Goal: Task Accomplishment & Management: Complete application form

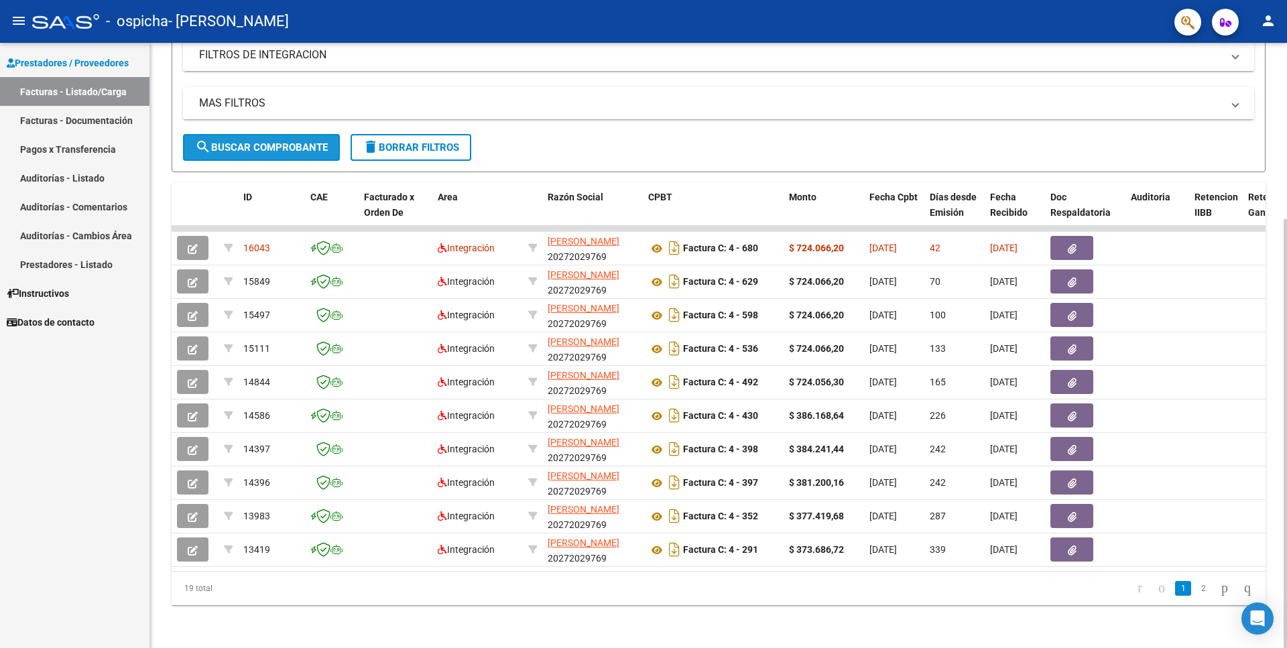
click at [306, 141] on span "search Buscar Comprobante" at bounding box center [261, 147] width 133 height 12
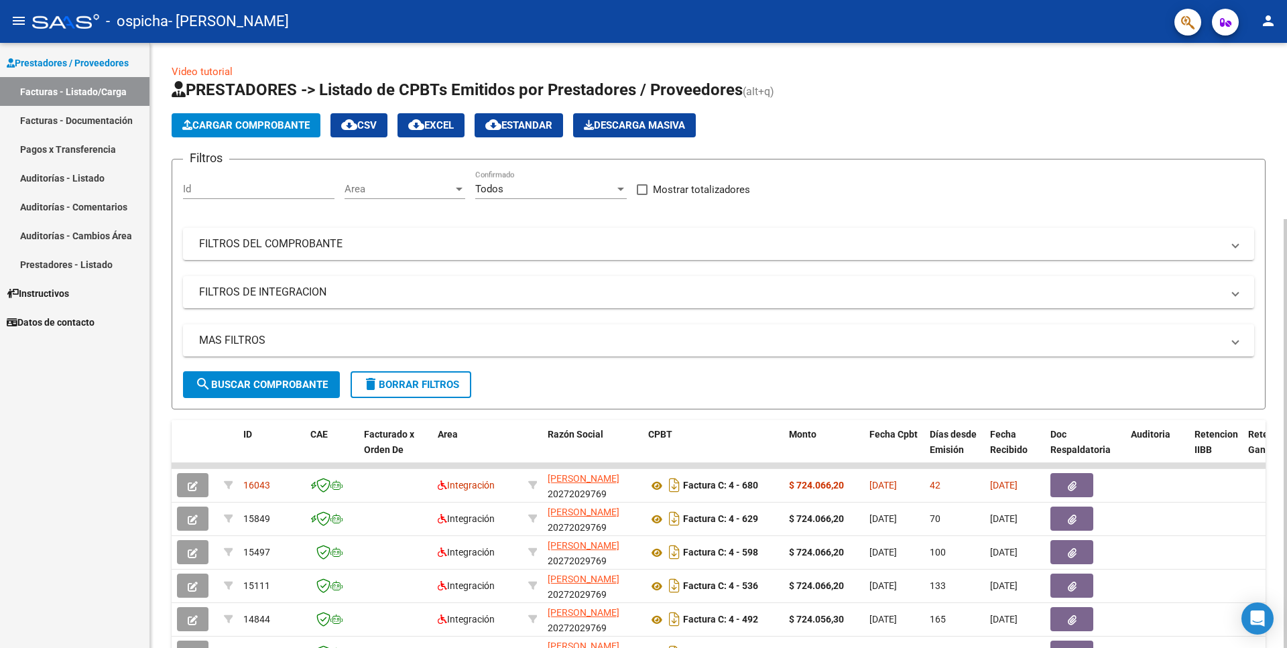
click at [248, 123] on span "Cargar Comprobante" at bounding box center [245, 125] width 127 height 12
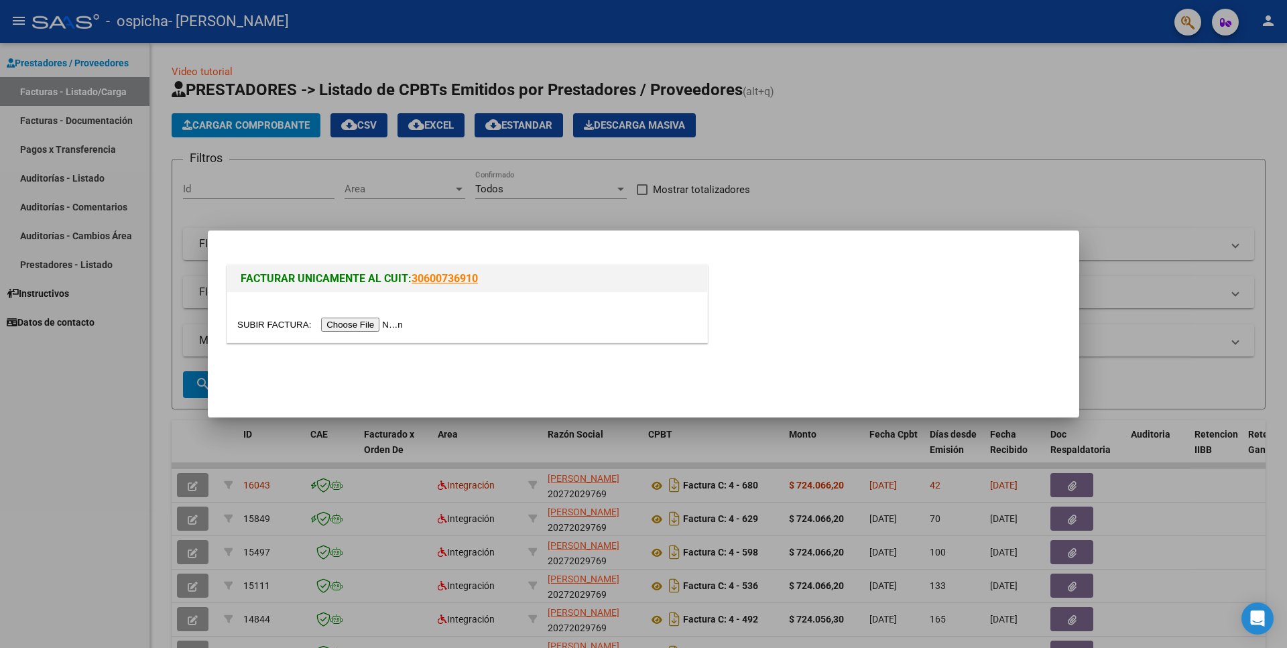
click at [272, 326] on input "file" at bounding box center [322, 325] width 170 height 14
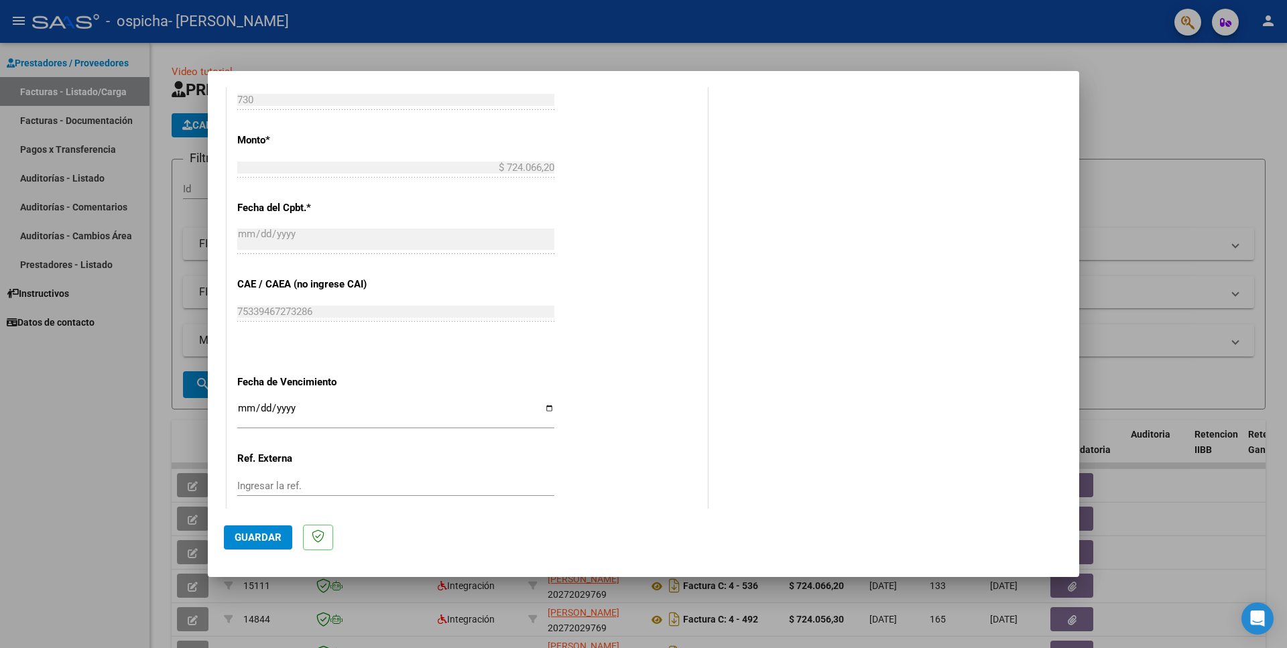
scroll to position [717, 0]
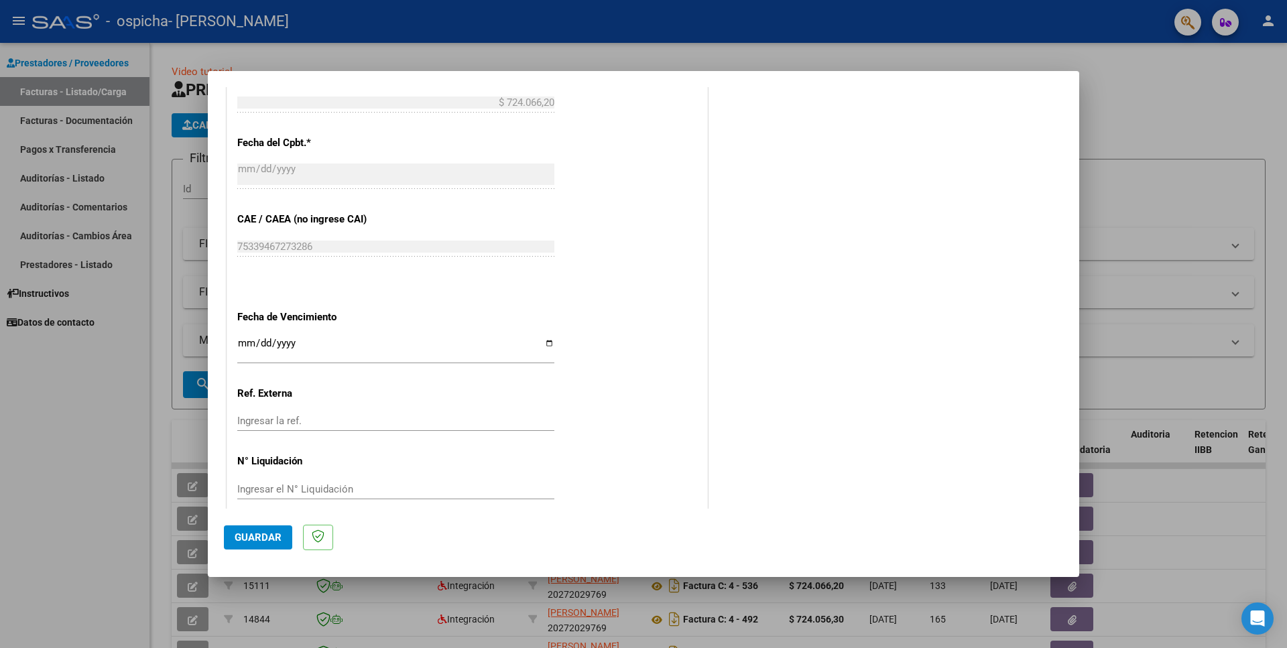
click at [545, 338] on input "Ingresar la fecha" at bounding box center [395, 348] width 317 height 21
click at [530, 292] on div "CUIT * 20-27202976-9 Ingresar CUIT ANALISIS PRESTADOR Area destinado * Integrac…" at bounding box center [467, 29] width 480 height 983
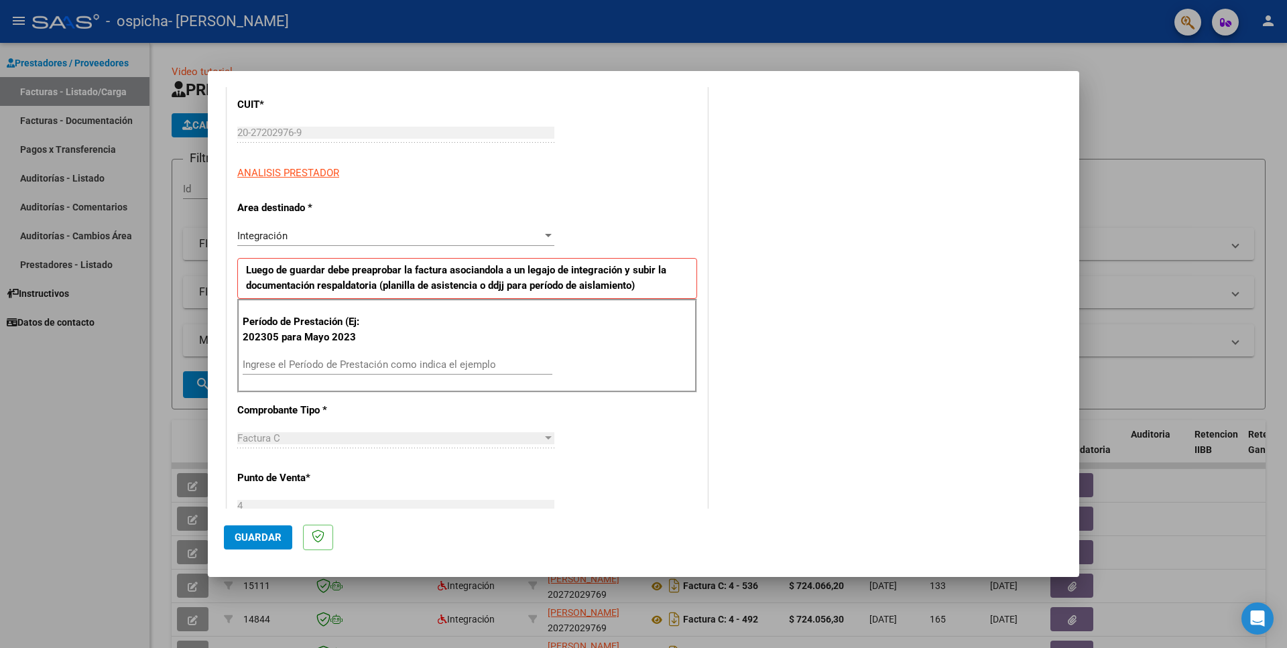
scroll to position [282, 0]
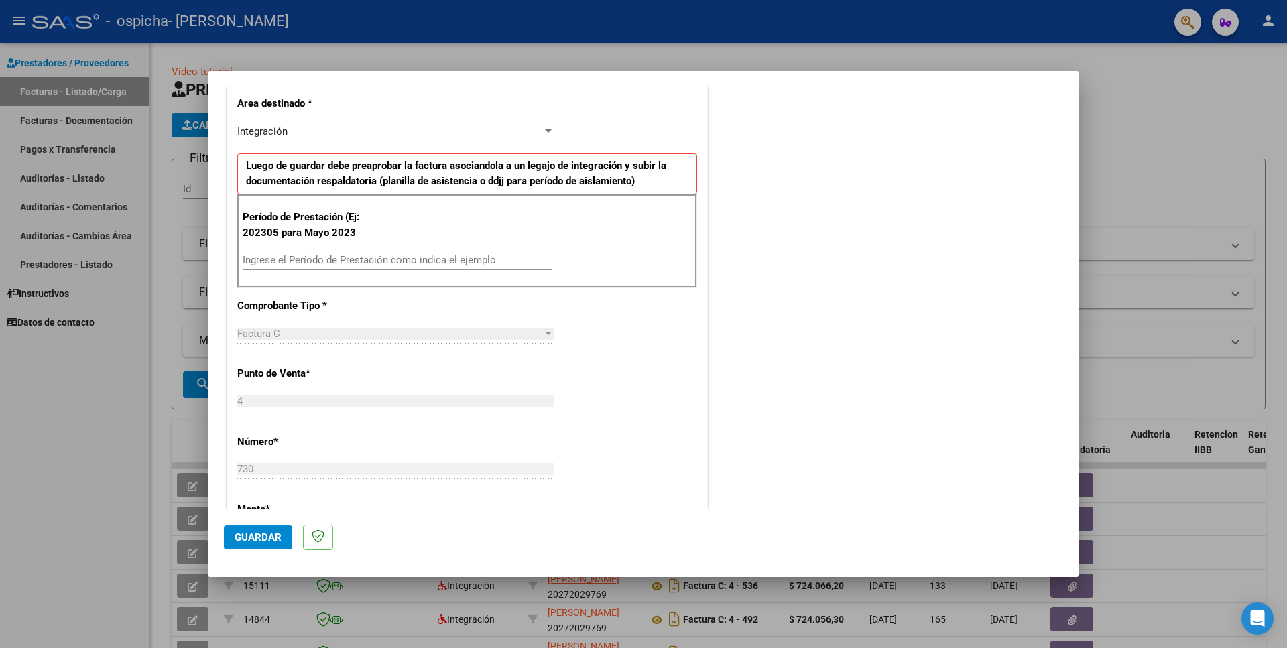
click at [385, 255] on input "Ingrese el Período de Prestación como indica el ejemplo" at bounding box center [398, 260] width 310 height 12
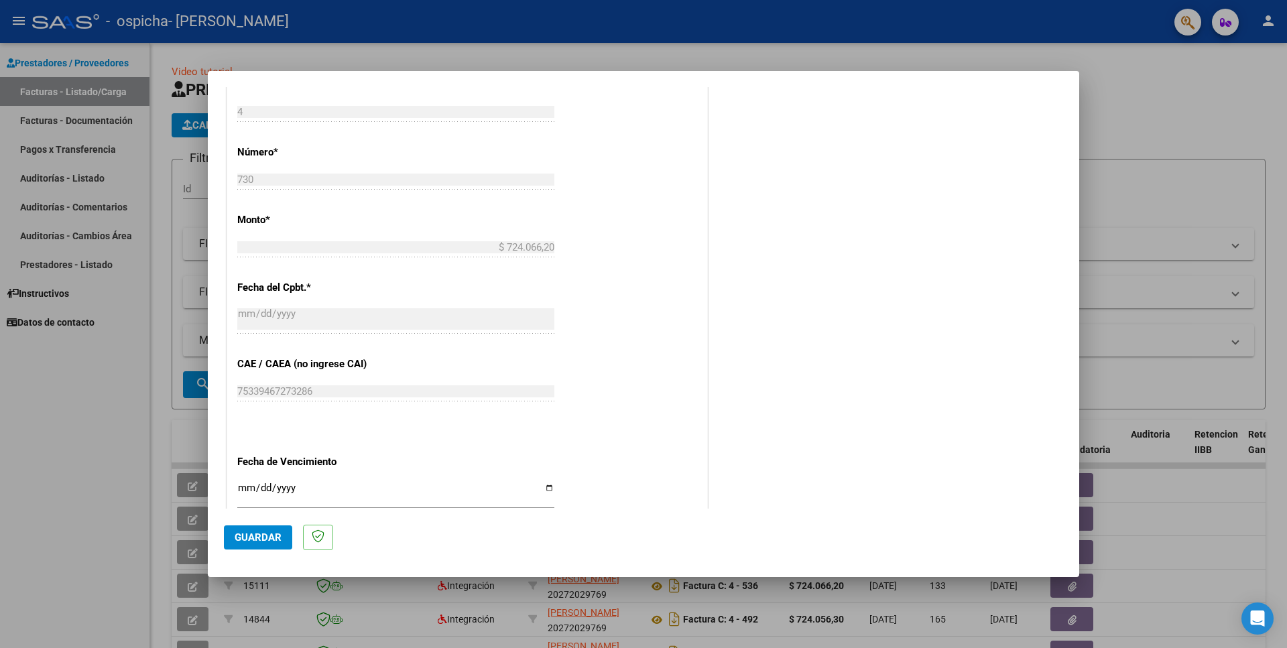
scroll to position [717, 0]
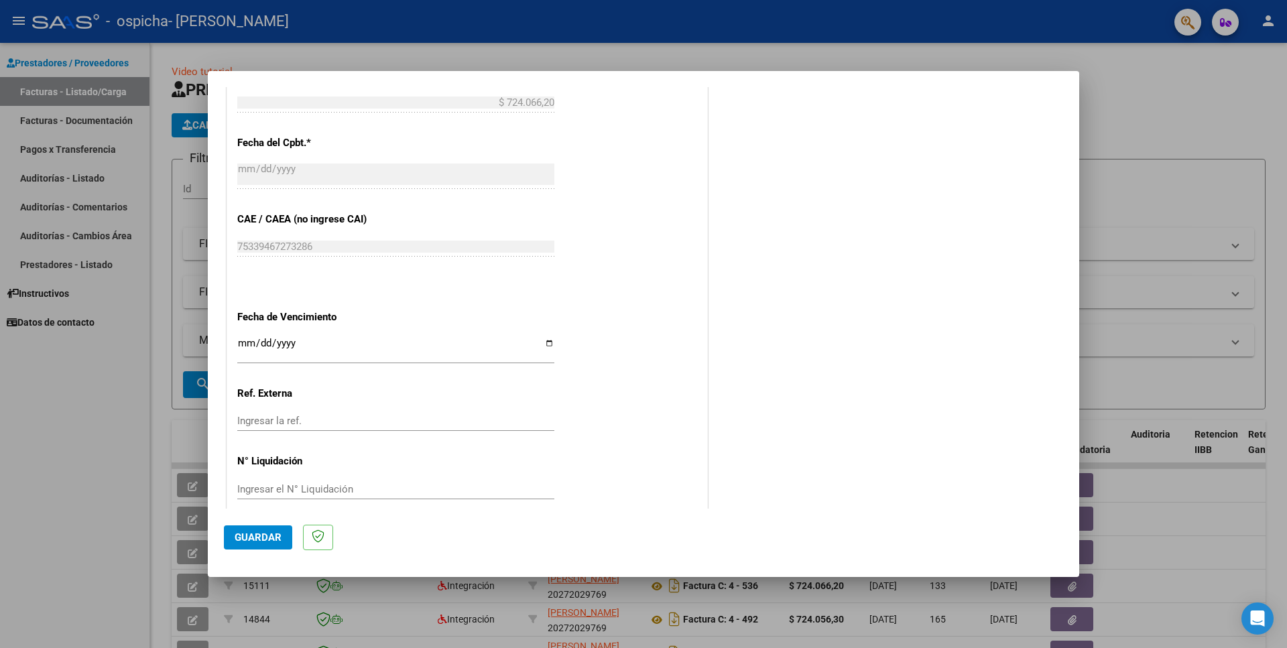
type input "202507"
click at [243, 535] on span "Guardar" at bounding box center [258, 538] width 47 height 12
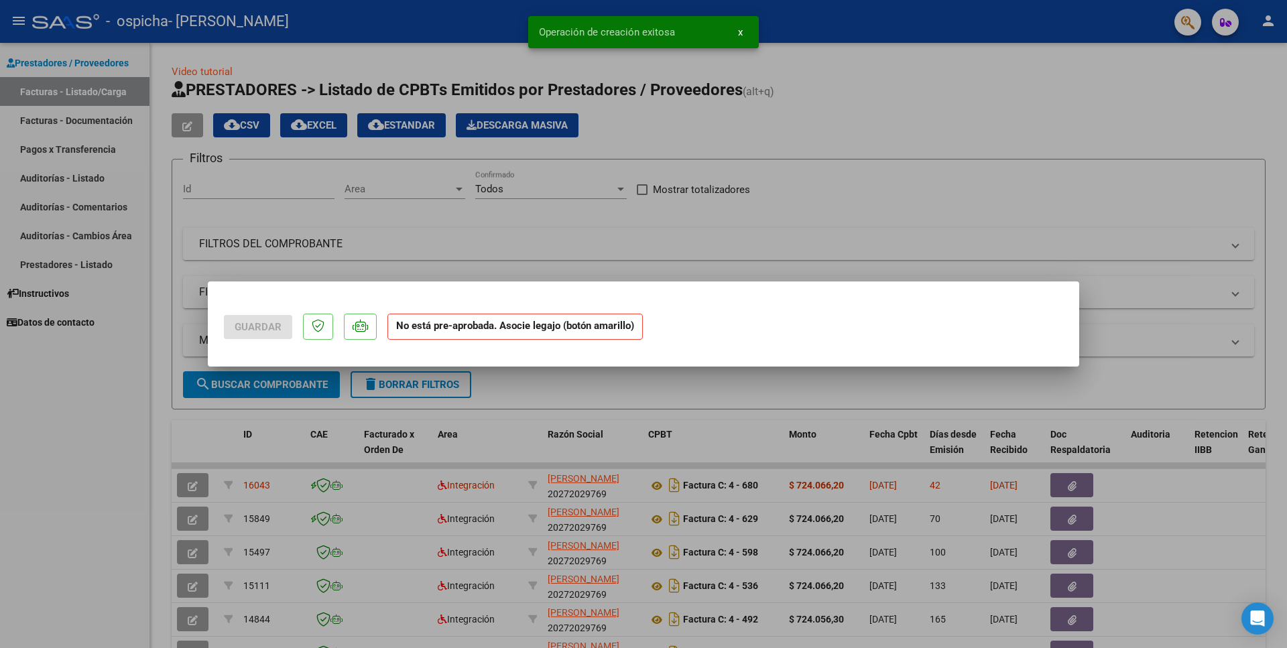
scroll to position [0, 0]
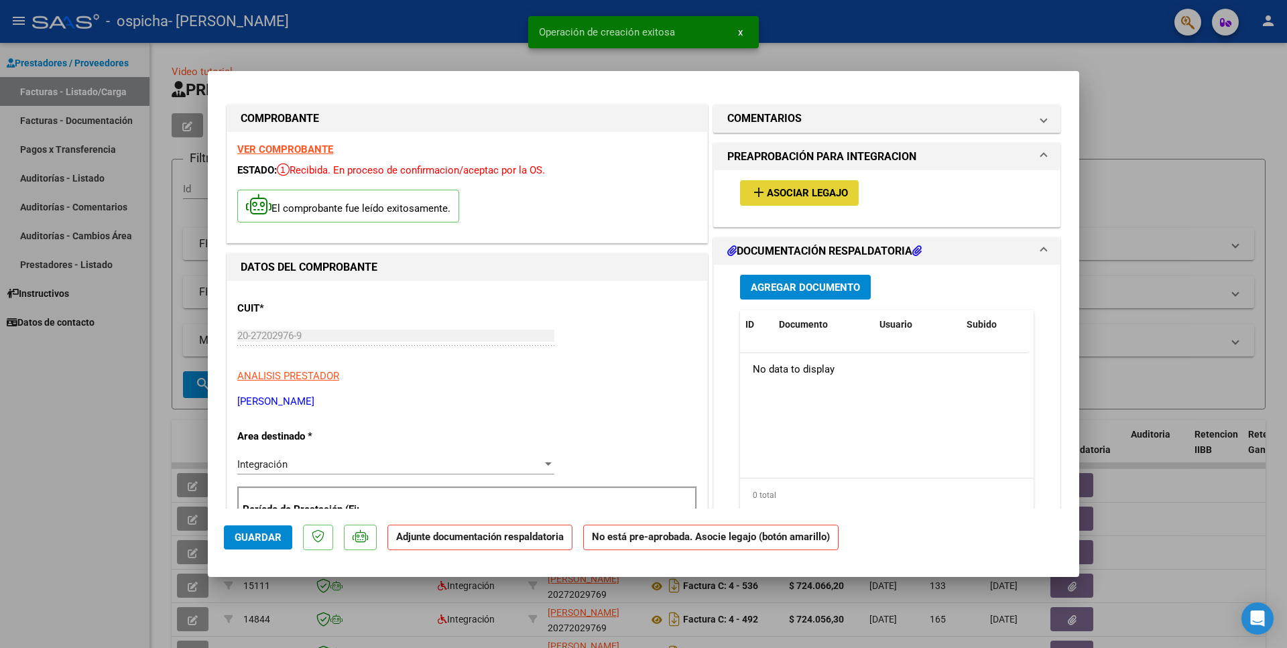
click at [833, 189] on span "Asociar Legajo" at bounding box center [807, 194] width 81 height 12
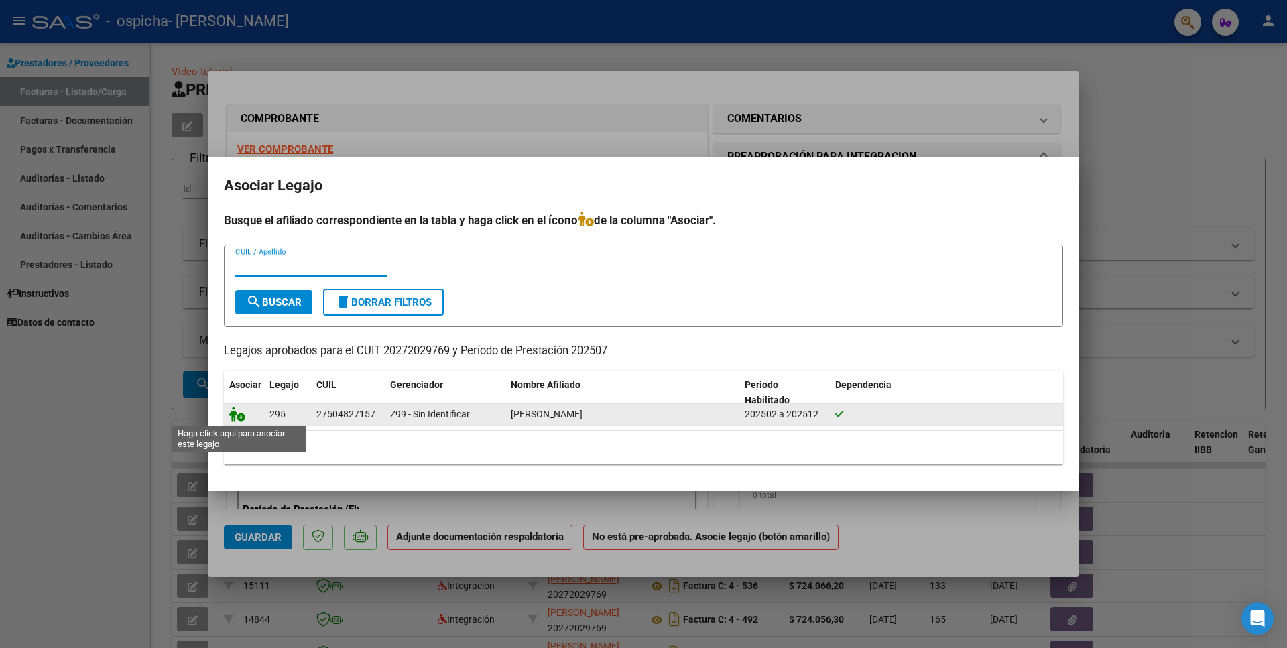
click at [237, 414] on icon at bounding box center [237, 414] width 16 height 15
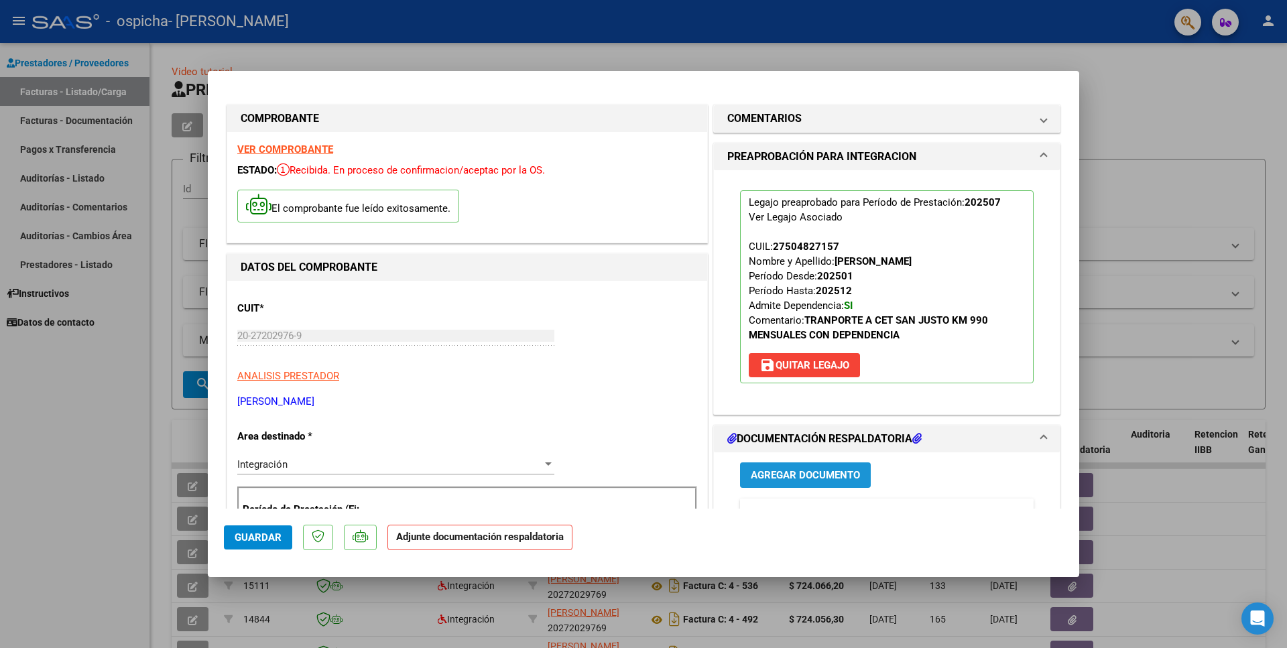
click at [800, 481] on span "Agregar Documento" at bounding box center [805, 476] width 109 height 12
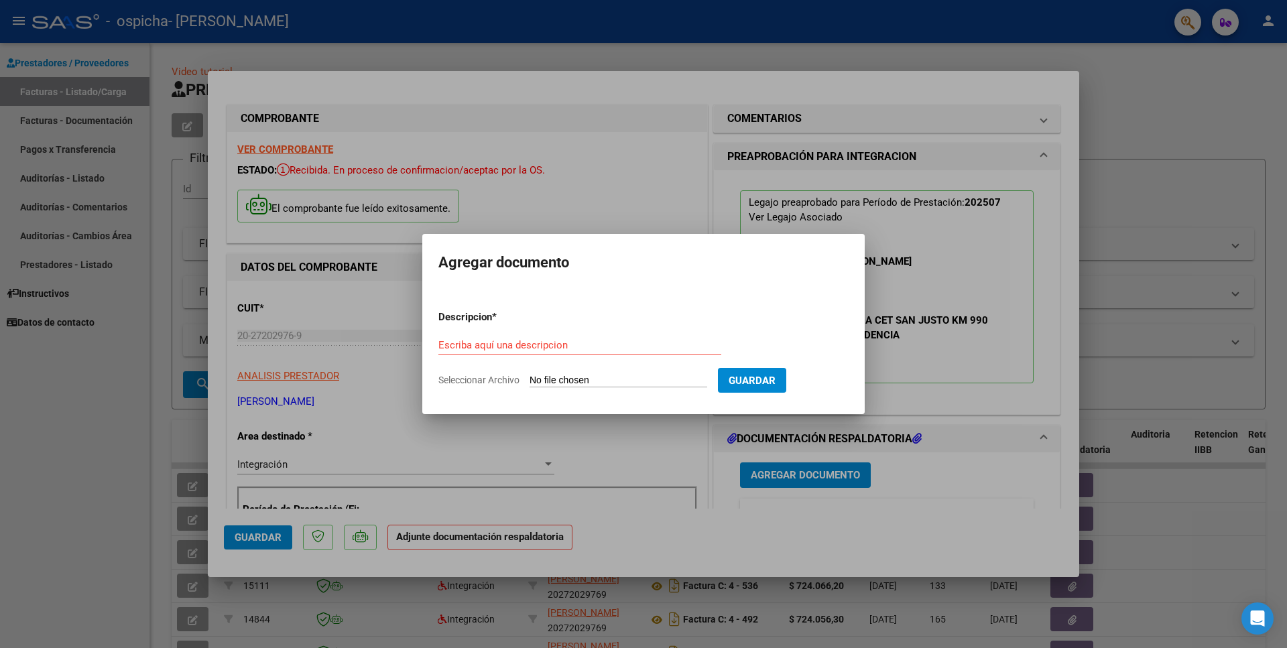
click at [558, 384] on input "Seleccionar Archivo" at bounding box center [619, 381] width 178 height 13
type input "C:\fakepath\Planilla de Asistencia.pdf"
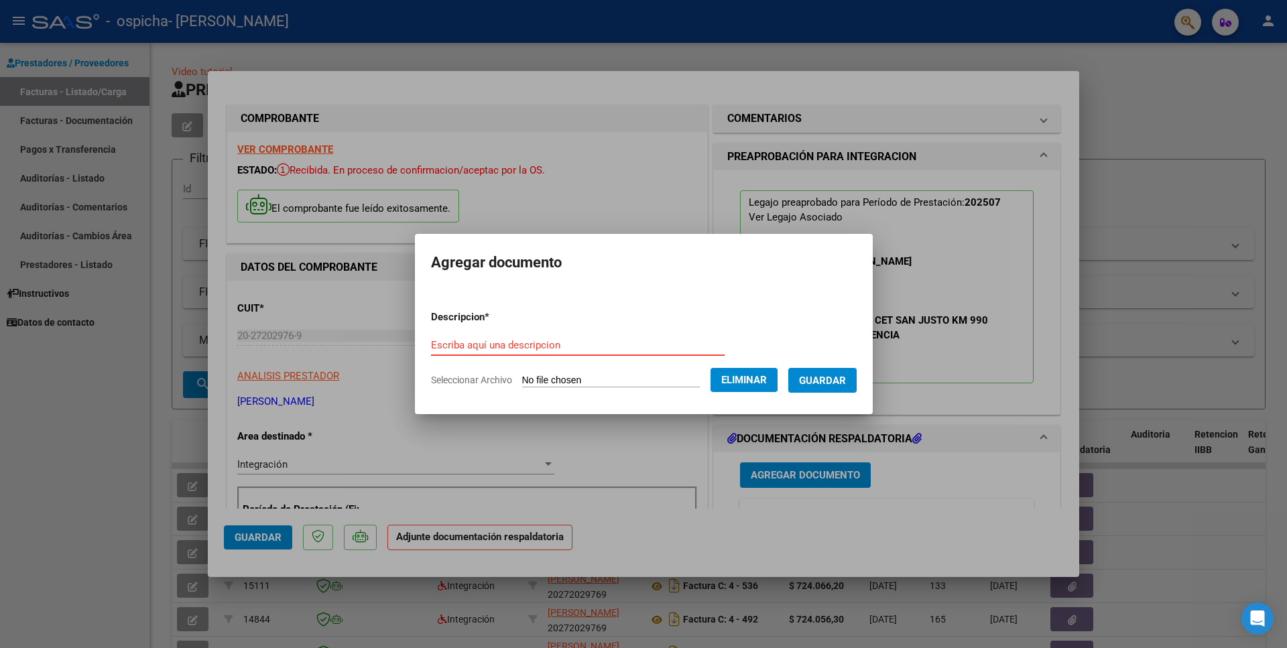
paste input "Planilla de Asistencia"
type input "Planilla de Asistencia"
click at [825, 382] on span "Guardar" at bounding box center [822, 381] width 47 height 12
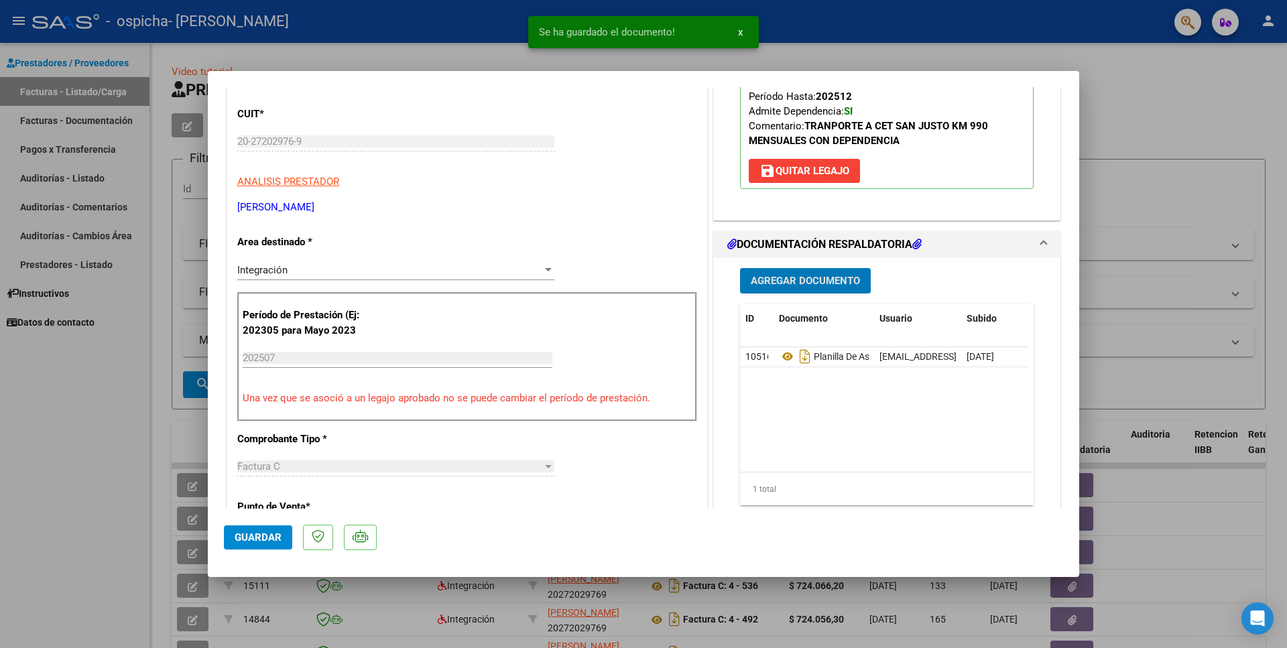
scroll to position [217, 0]
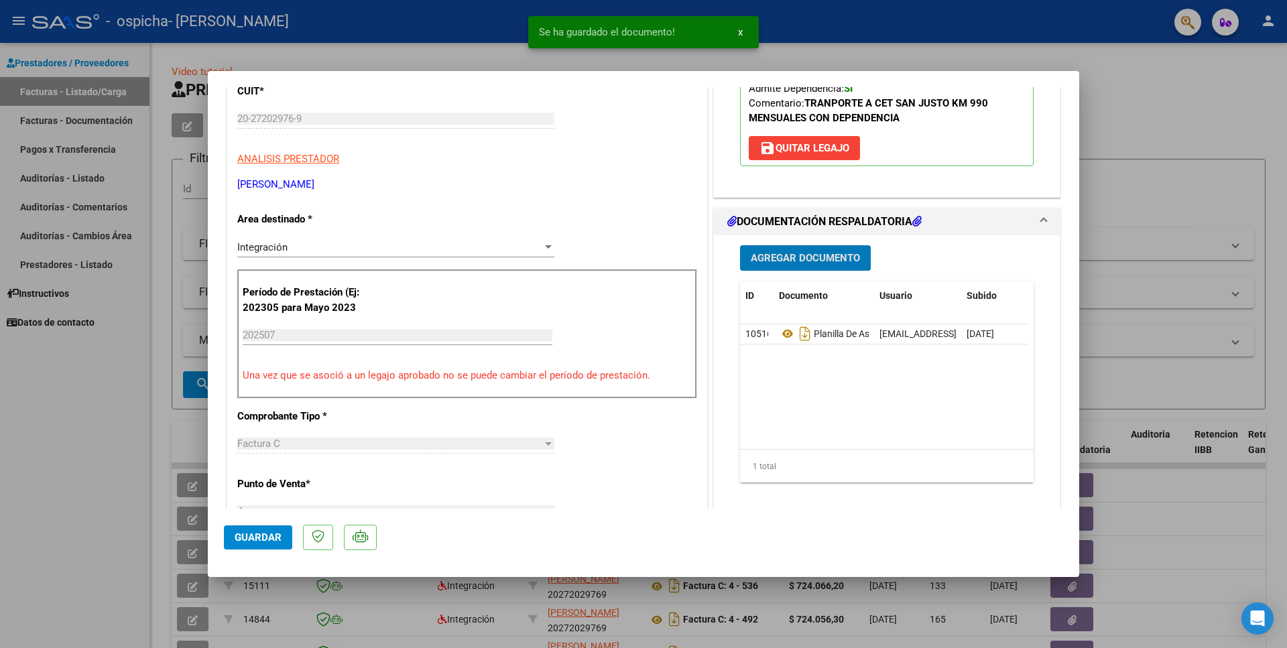
click at [835, 257] on span "Agregar Documento" at bounding box center [805, 259] width 109 height 12
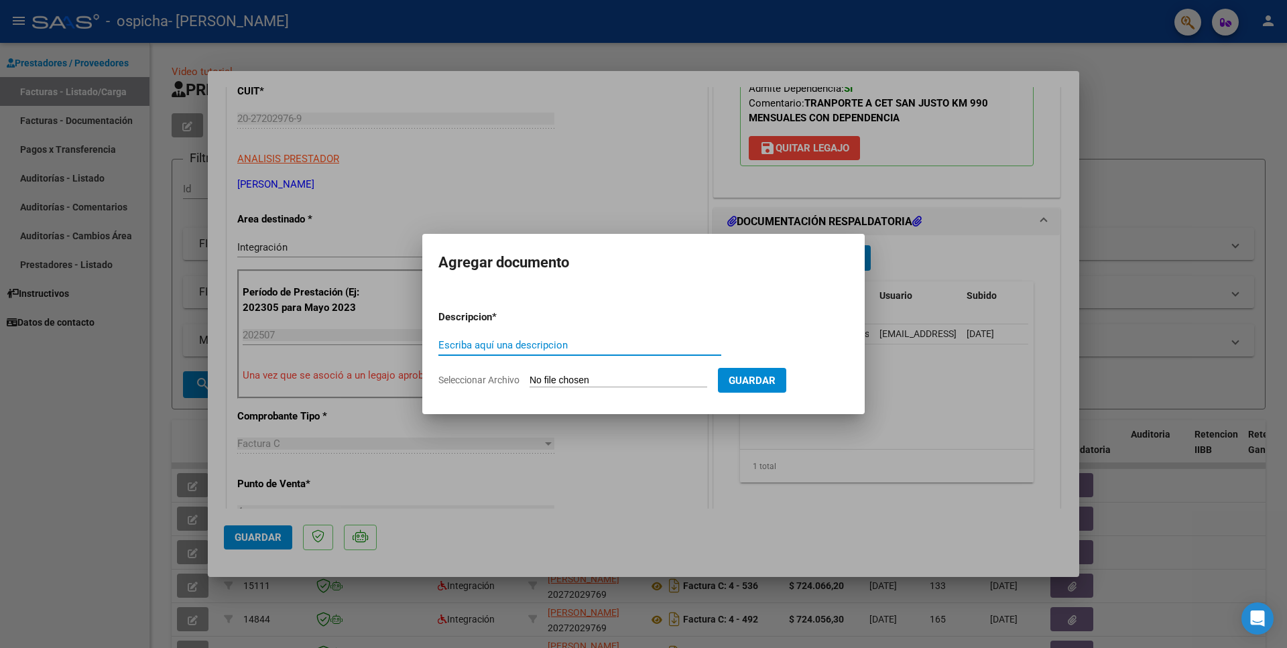
click at [571, 385] on input "Seleccionar Archivo" at bounding box center [619, 381] width 178 height 13
type input "C:\fakepath\Autorizacion.pdf"
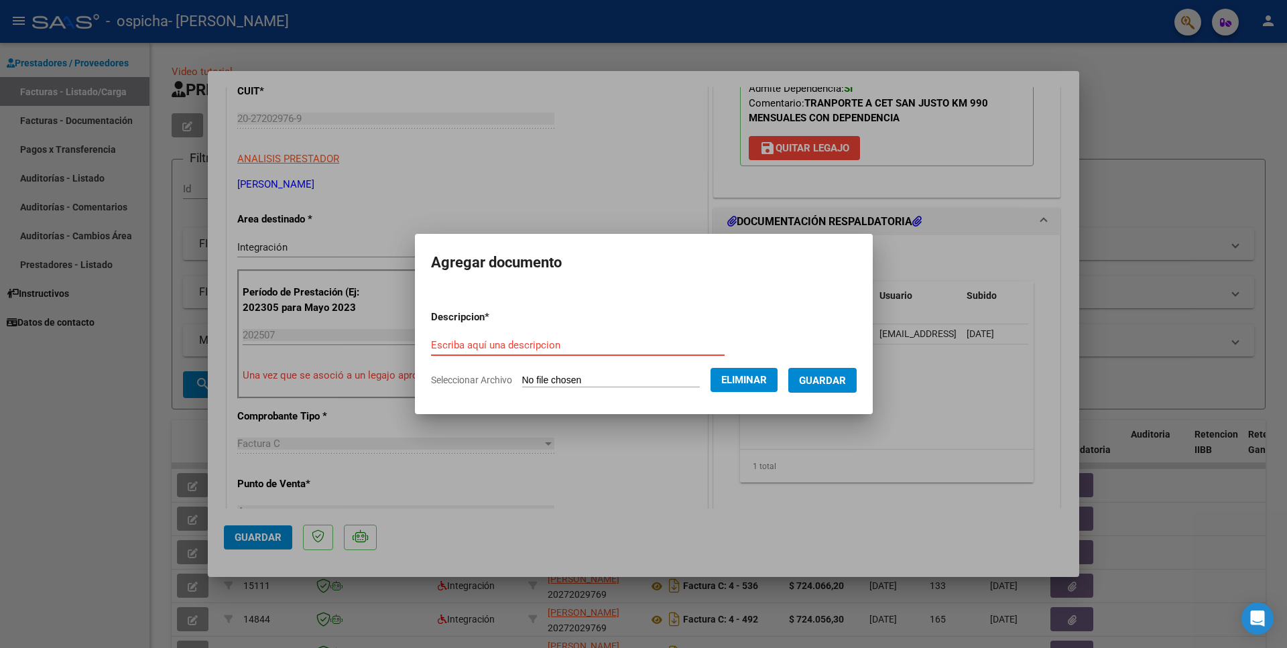
paste input "Autorizacion"
type input "Autorizacion"
click at [741, 330] on form "Descripcion * Autorizacion Escriba aquí una descripcion Seleccionar Archivo Eli…" at bounding box center [644, 349] width 426 height 98
click at [804, 373] on button "Guardar" at bounding box center [822, 380] width 68 height 25
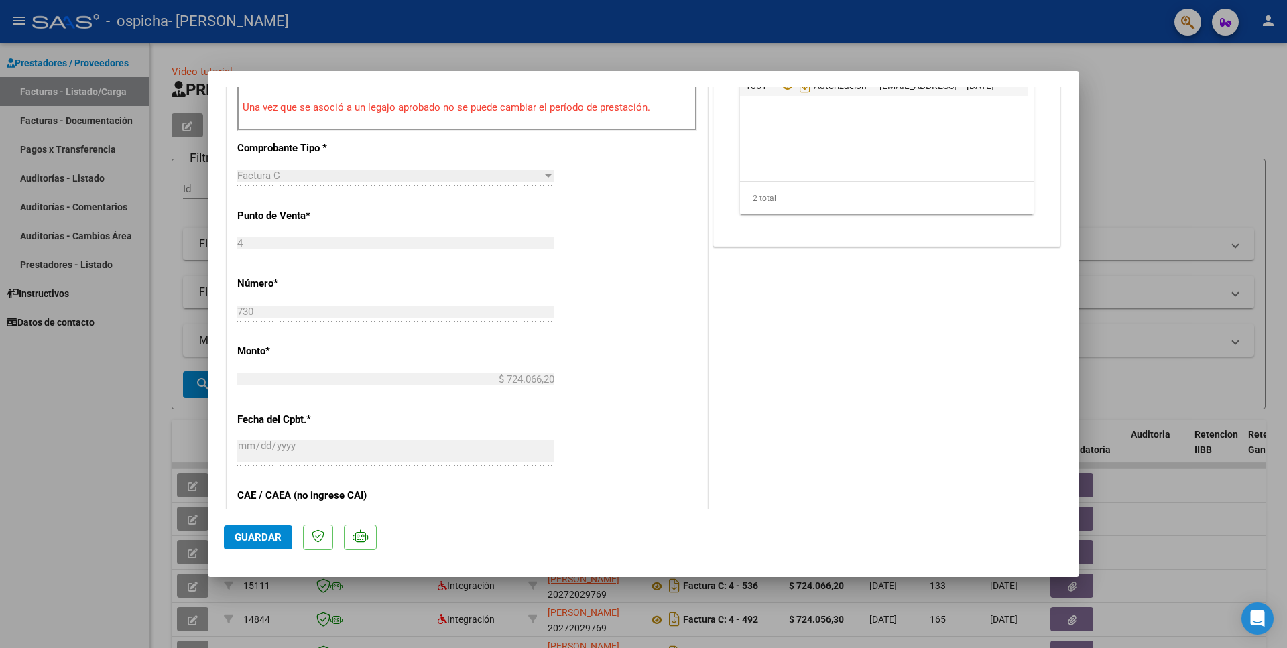
scroll to position [507, 0]
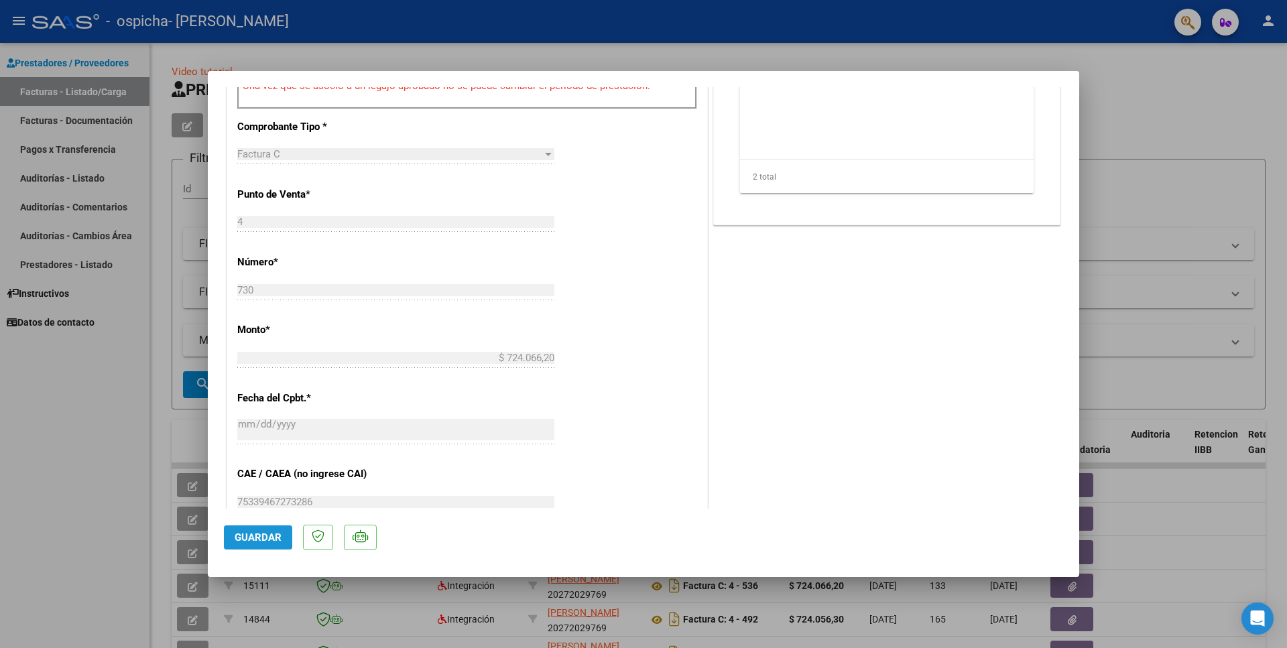
click at [254, 540] on span "Guardar" at bounding box center [258, 538] width 47 height 12
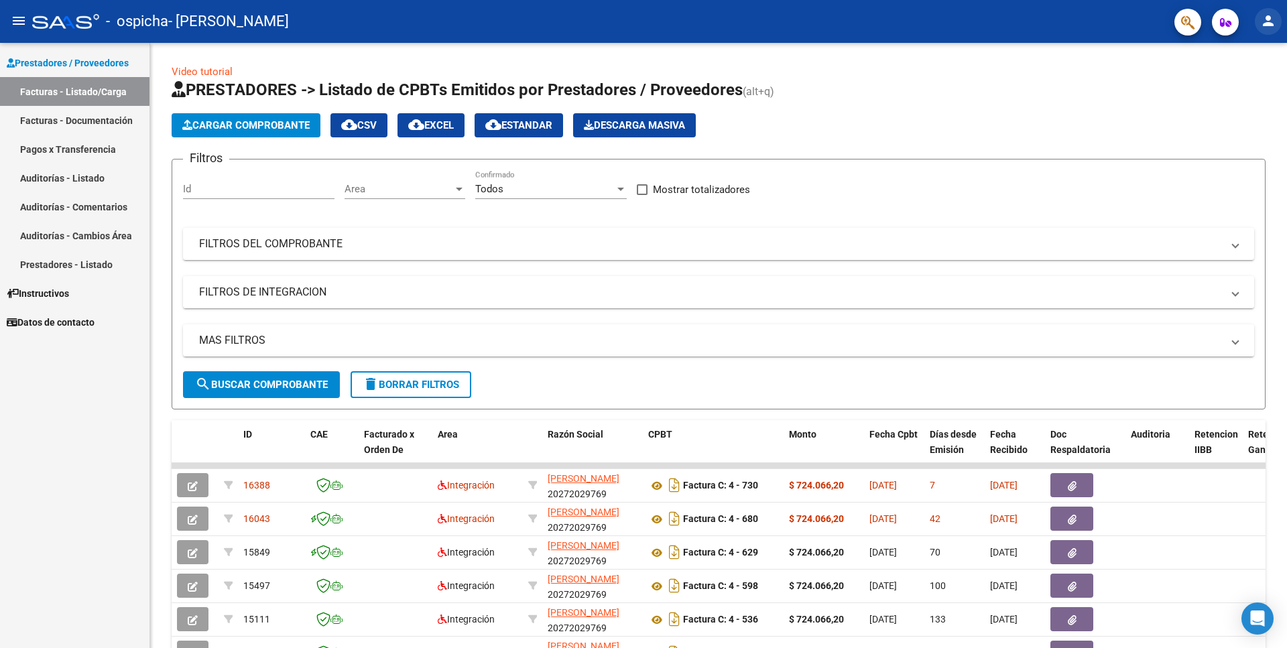
click at [1272, 12] on button "person" at bounding box center [1268, 21] width 27 height 27
click at [1243, 95] on button "exit_to_app Salir" at bounding box center [1241, 88] width 82 height 32
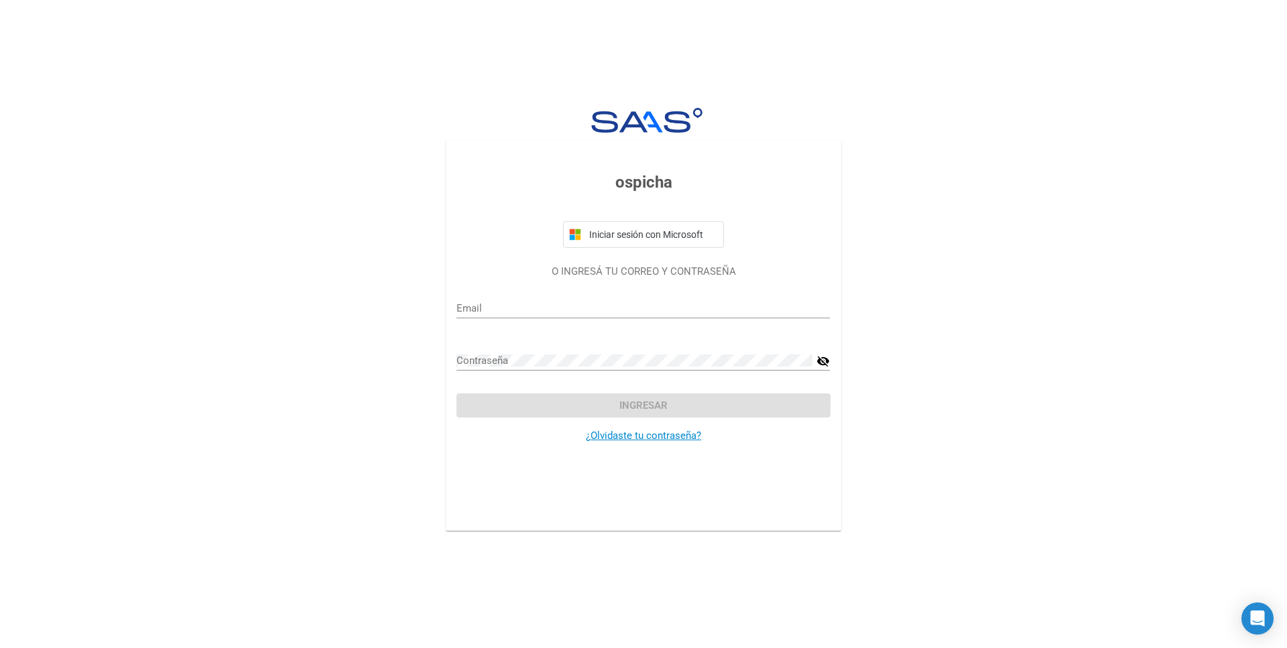
type input "[EMAIL_ADDRESS][DOMAIN_NAME]"
